Goal: Task Accomplishment & Management: Complete application form

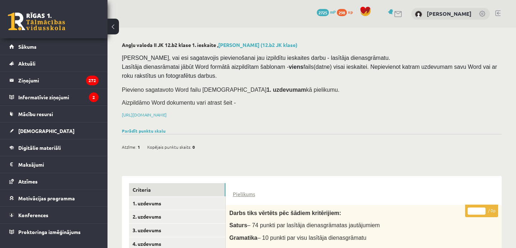
scroll to position [181, 0]
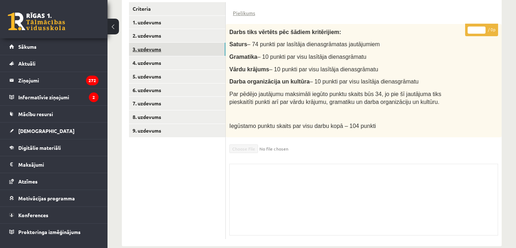
click at [214, 51] on link "3. uzdevums" at bounding box center [177, 49] width 96 height 13
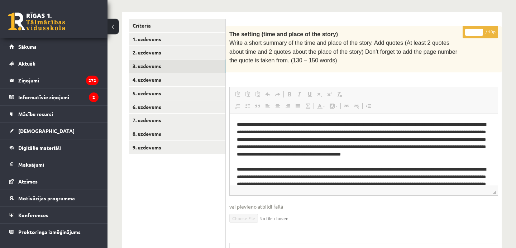
scroll to position [1, 0]
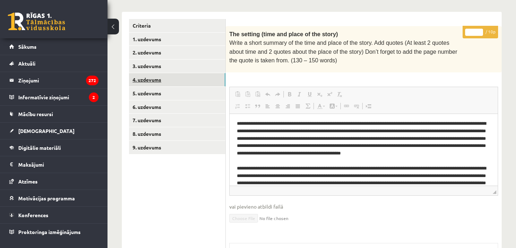
click at [153, 82] on link "4. uzdevums" at bounding box center [177, 79] width 96 height 13
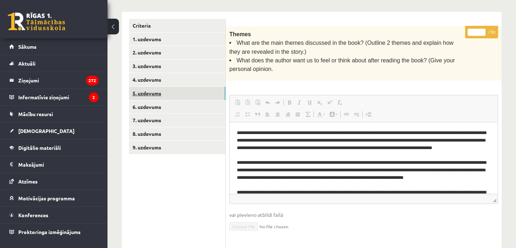
scroll to position [0, 0]
click at [157, 90] on link "5. uzdevums" at bounding box center [177, 93] width 96 height 13
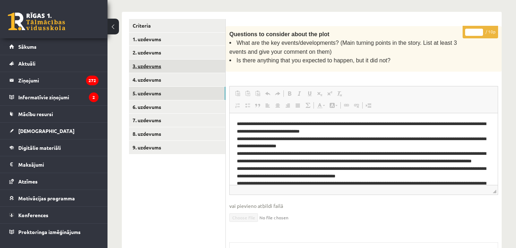
click at [173, 68] on link "3. uzdevums" at bounding box center [177, 65] width 96 height 13
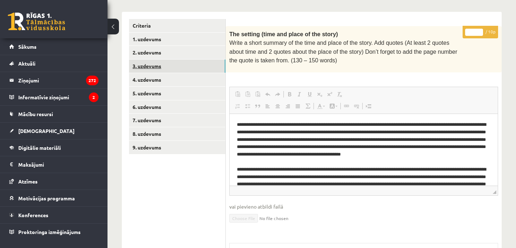
click at [189, 65] on link "3. uzdevums" at bounding box center [177, 65] width 96 height 13
click at [179, 76] on link "4. uzdevums" at bounding box center [177, 79] width 96 height 13
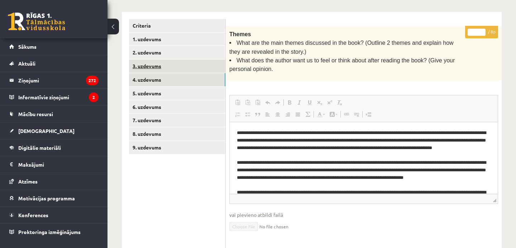
click at [170, 62] on link "3. uzdevums" at bounding box center [177, 65] width 96 height 13
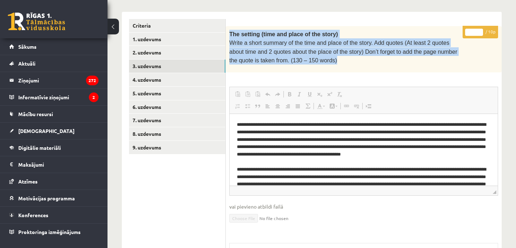
drag, startPoint x: 228, startPoint y: 29, endPoint x: 343, endPoint y: 57, distance: 118.1
click at [343, 57] on div "The setting (time and place of the story) Write a short summary of the time and…" at bounding box center [364, 49] width 276 height 47
copy div "The setting (time and place of the story) Write a short summary of the time and…"
click at [175, 48] on link "2. uzdevums" at bounding box center [177, 52] width 96 height 13
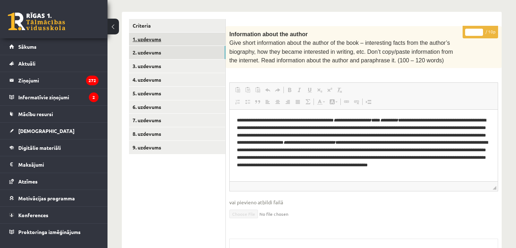
click at [184, 37] on link "1. uzdevums" at bounding box center [177, 39] width 96 height 13
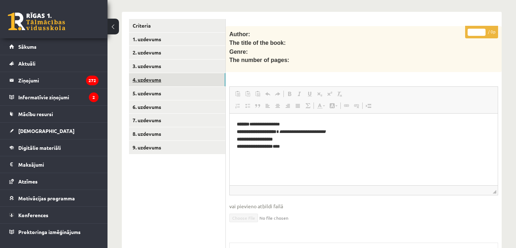
click at [201, 78] on link "4. uzdevums" at bounding box center [177, 79] width 96 height 13
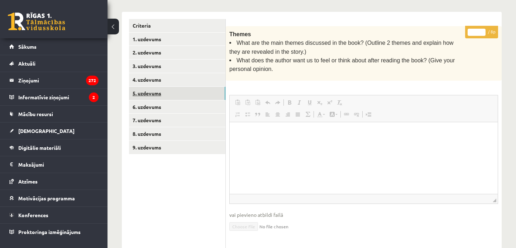
click at [196, 91] on link "5. uzdevums" at bounding box center [177, 93] width 96 height 13
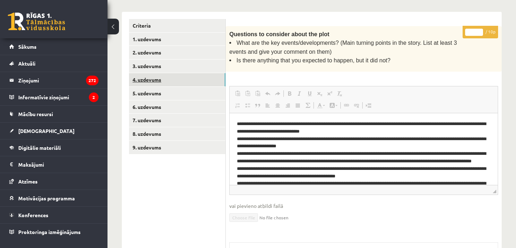
click at [193, 77] on link "4. uzdevums" at bounding box center [177, 79] width 96 height 13
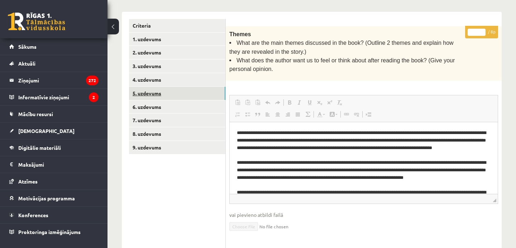
click at [178, 91] on link "5. uzdevums" at bounding box center [177, 93] width 96 height 13
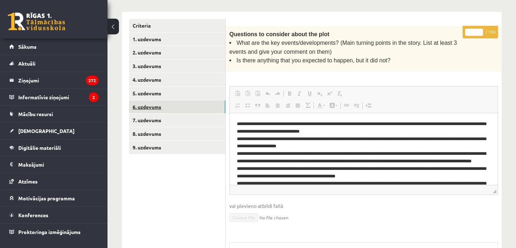
click at [184, 110] on link "6. uzdevums" at bounding box center [177, 106] width 96 height 13
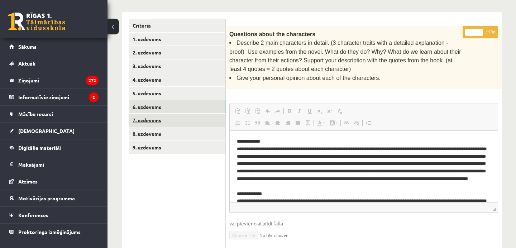
click at [172, 123] on link "7. uzdevums" at bounding box center [177, 120] width 96 height 13
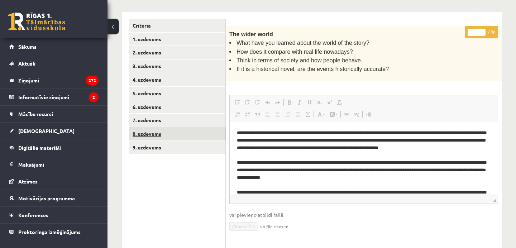
click at [177, 133] on link "8. uzdevums" at bounding box center [177, 133] width 96 height 13
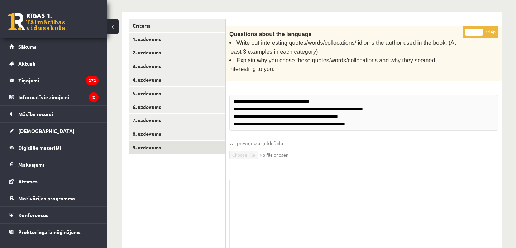
click at [178, 144] on link "9. uzdevums" at bounding box center [177, 147] width 96 height 13
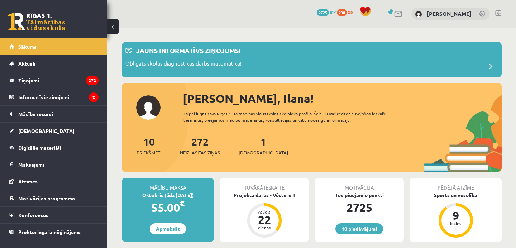
scroll to position [70, 0]
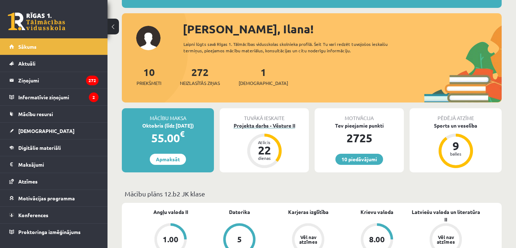
click at [282, 126] on div "Projekta darbs - Vēsture II" at bounding box center [264, 126] width 89 height 8
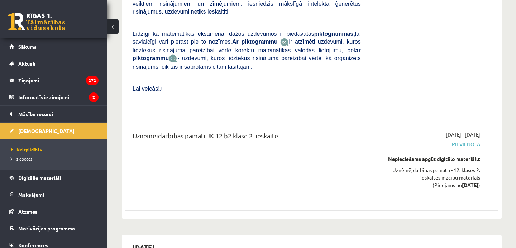
scroll to position [828, 0]
